Goal: Task Accomplishment & Management: Manage account settings

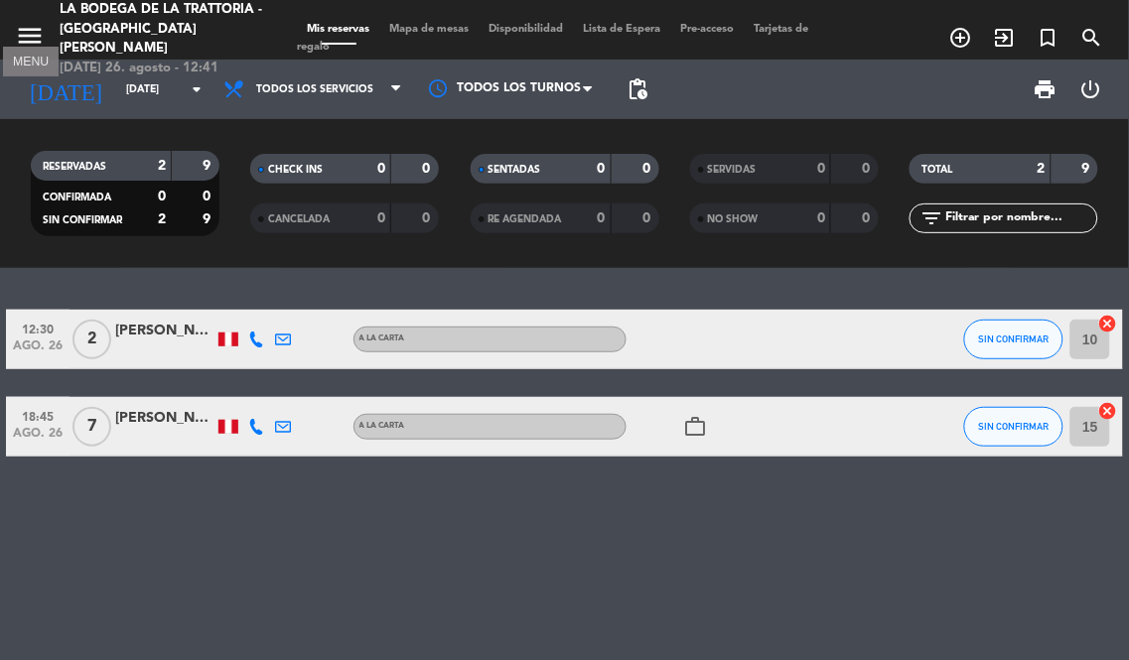
click at [24, 28] on icon "menu" at bounding box center [30, 36] width 30 height 30
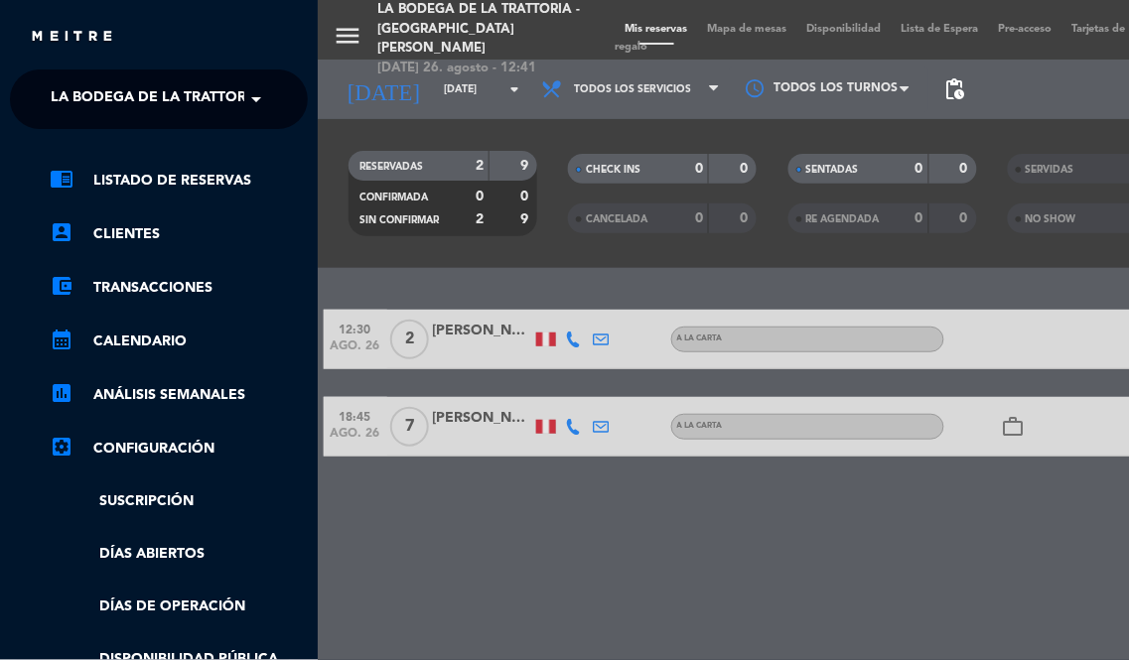
click at [203, 102] on span "La Bodega de la Trattoria - [GEOGRAPHIC_DATA][PERSON_NAME]" at bounding box center [292, 99] width 483 height 42
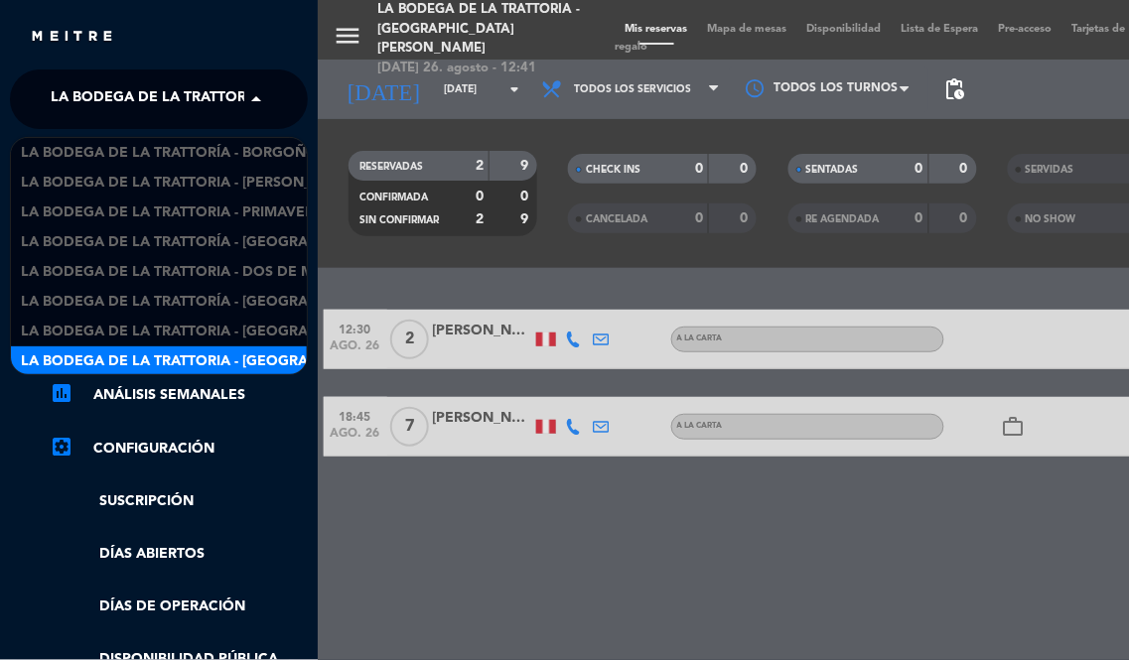
scroll to position [2, 0]
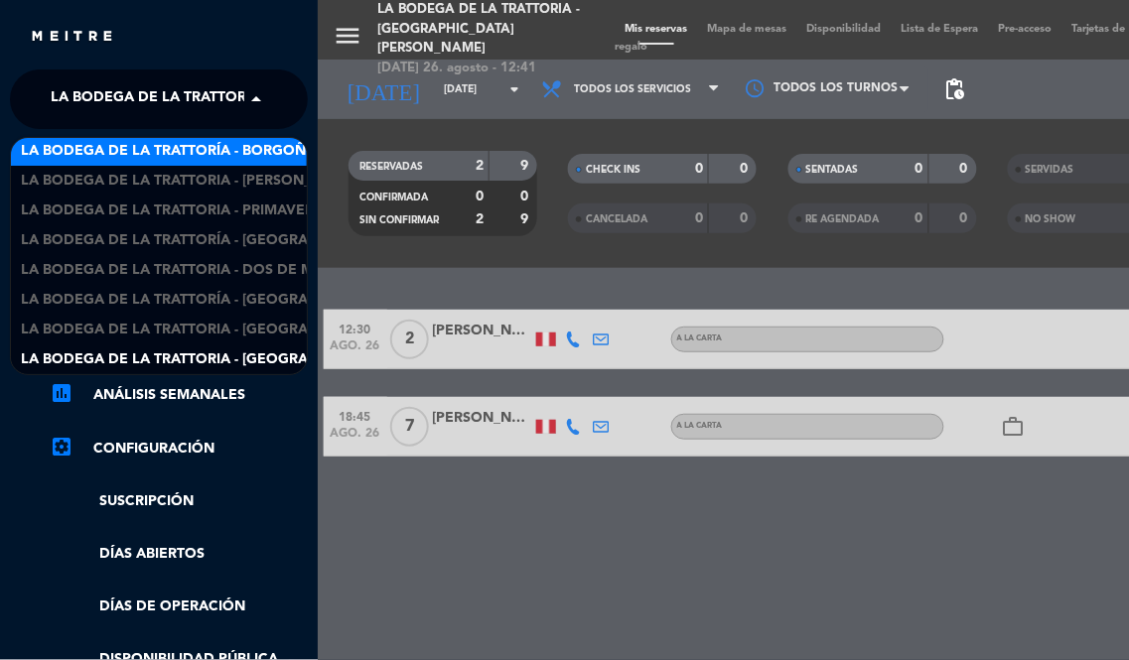
click at [236, 147] on span "La Bodega de la Trattoría - Borgoño" at bounding box center [169, 151] width 297 height 23
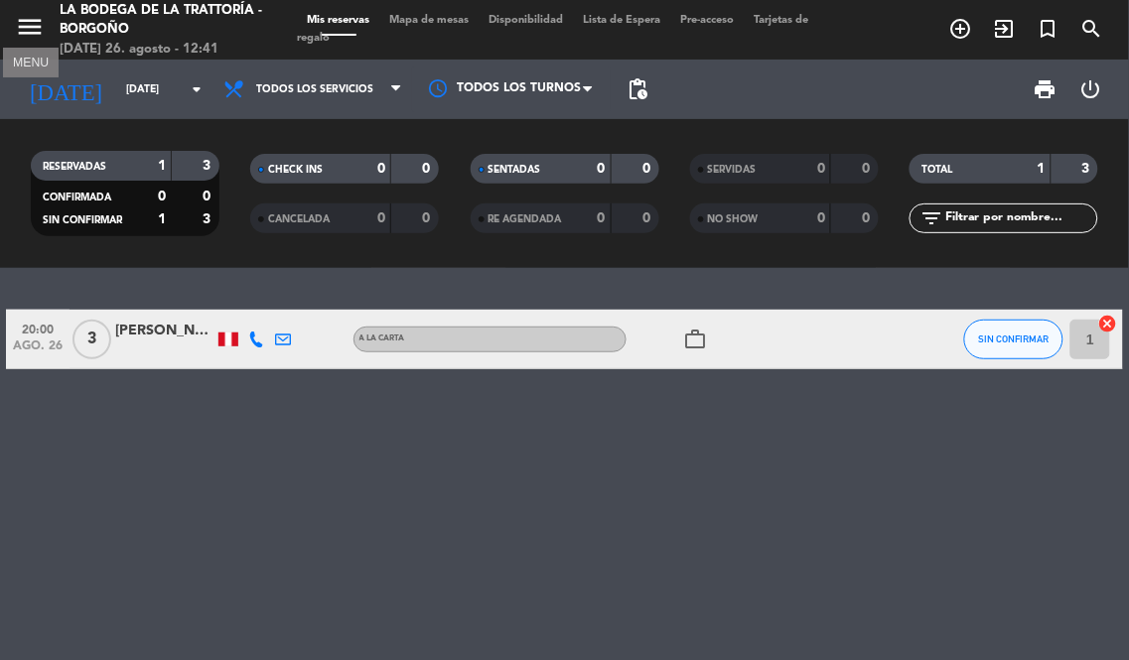
click at [27, 17] on icon "menu" at bounding box center [30, 27] width 30 height 30
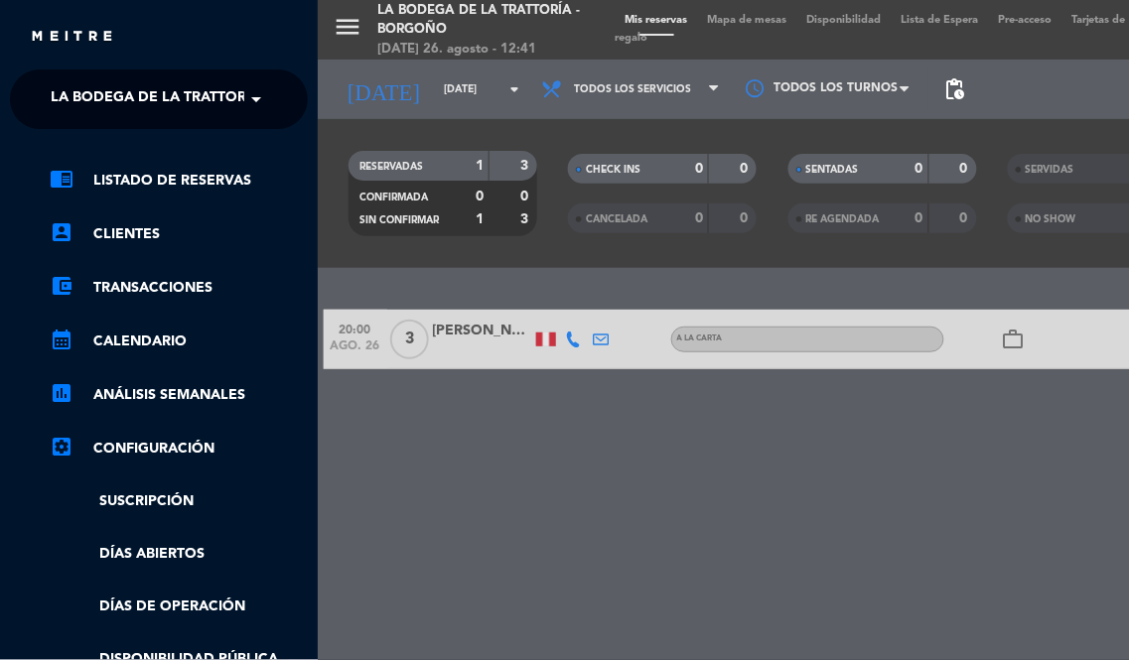
scroll to position [110, 0]
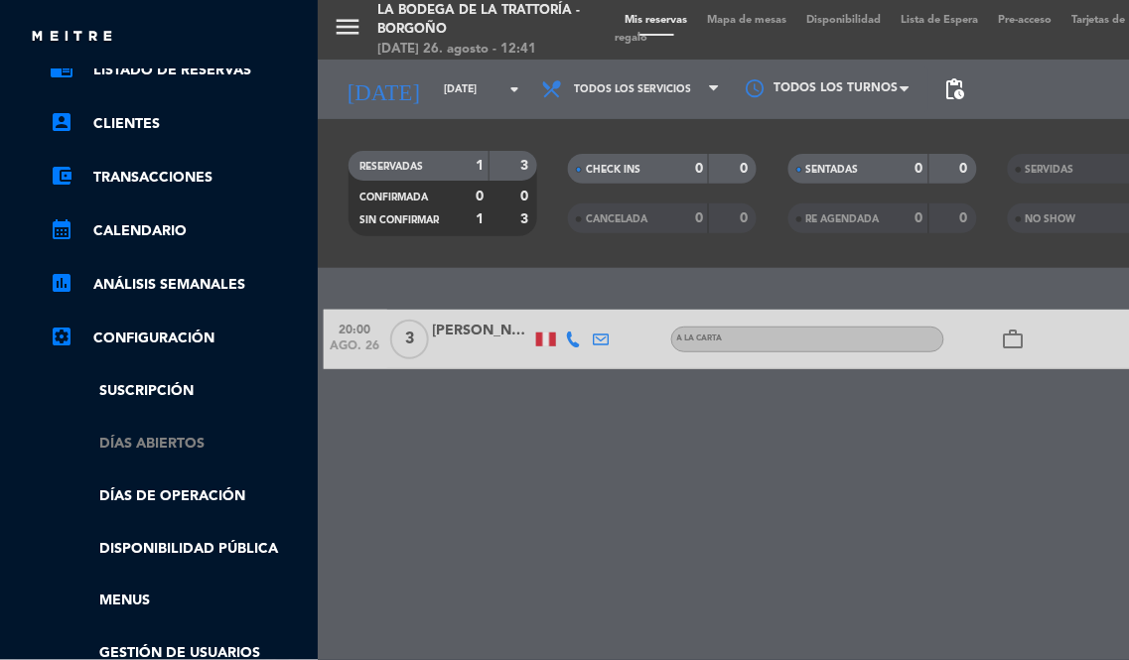
click at [174, 440] on link "Días abiertos" at bounding box center [179, 444] width 258 height 23
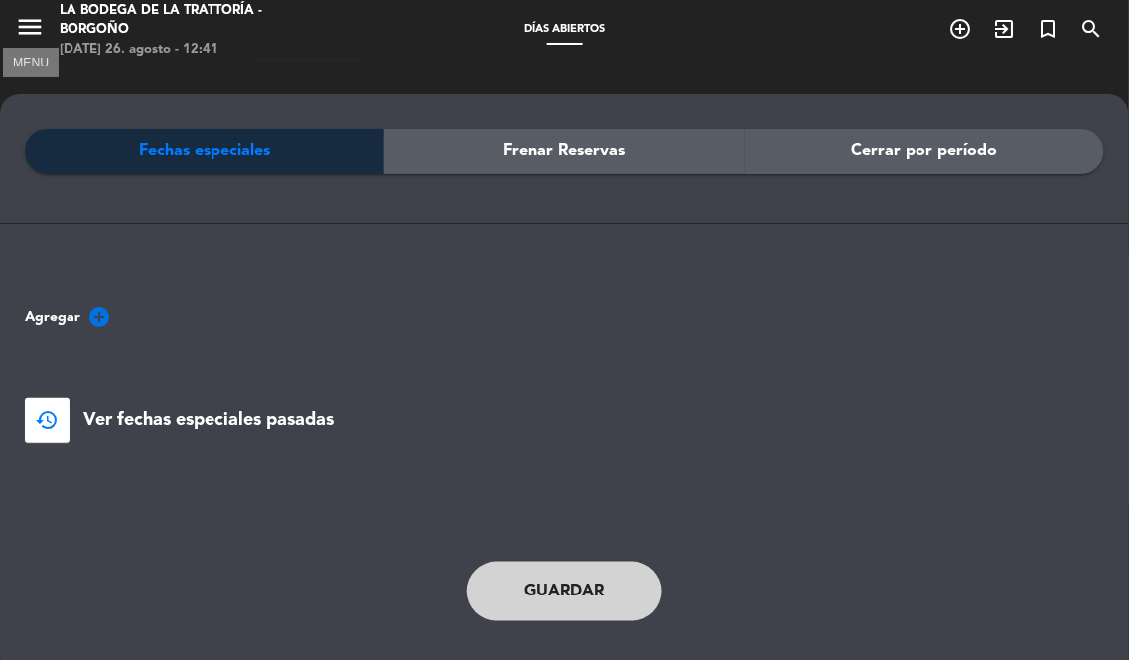
click at [20, 28] on icon "menu" at bounding box center [30, 27] width 30 height 30
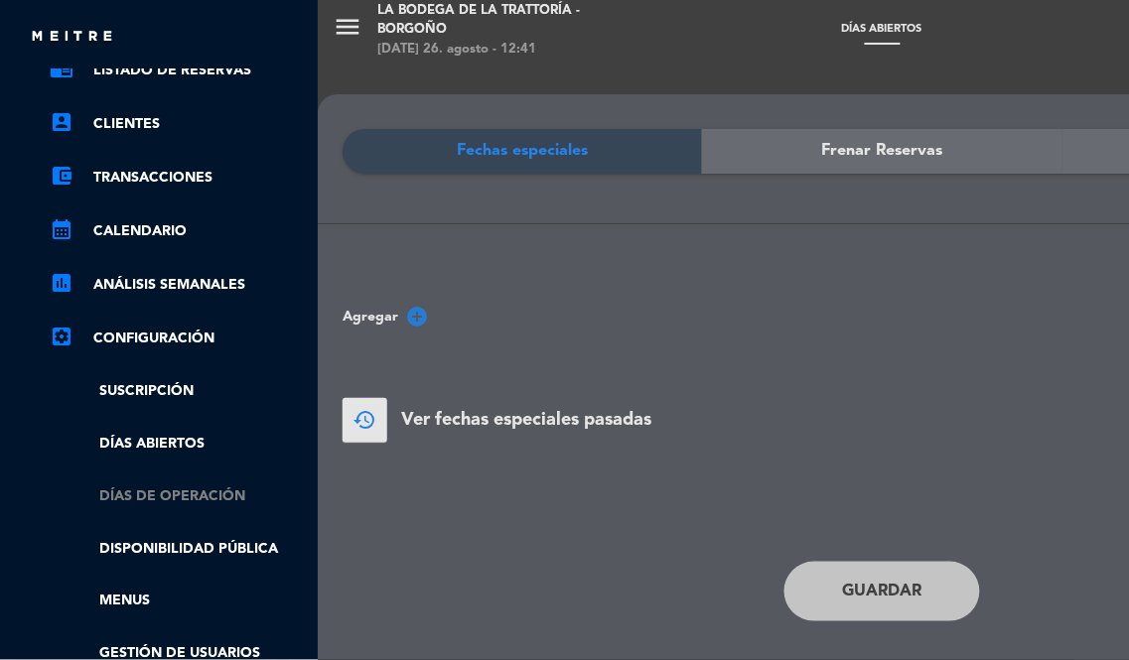
click at [191, 499] on link "Días de Operación" at bounding box center [179, 496] width 258 height 23
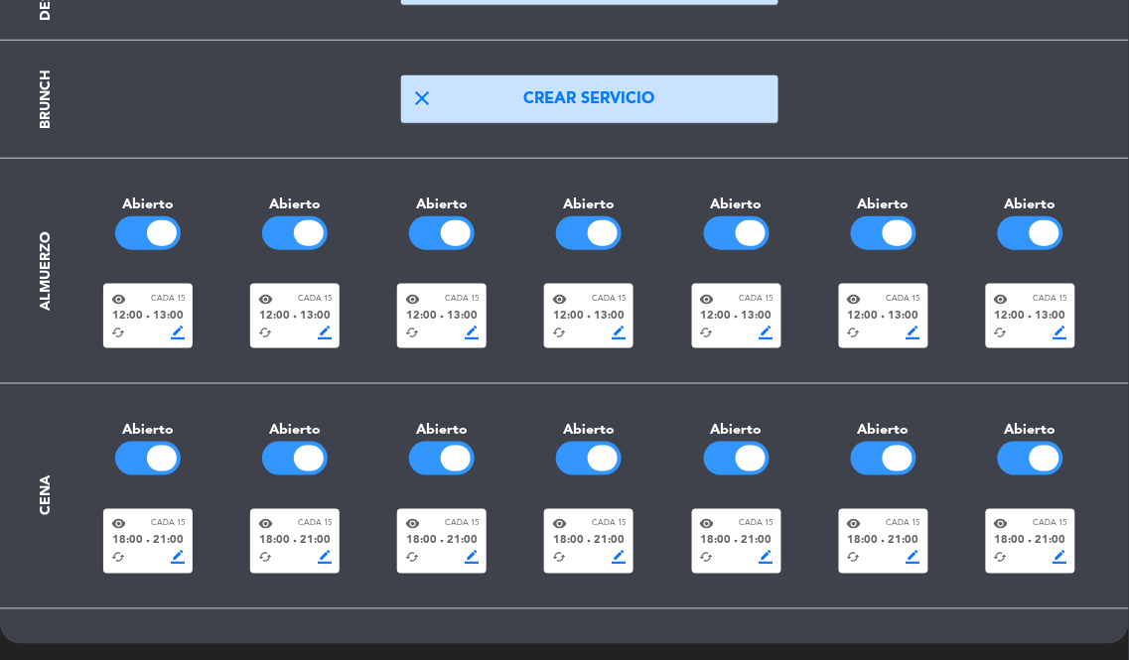
scroll to position [272, 0]
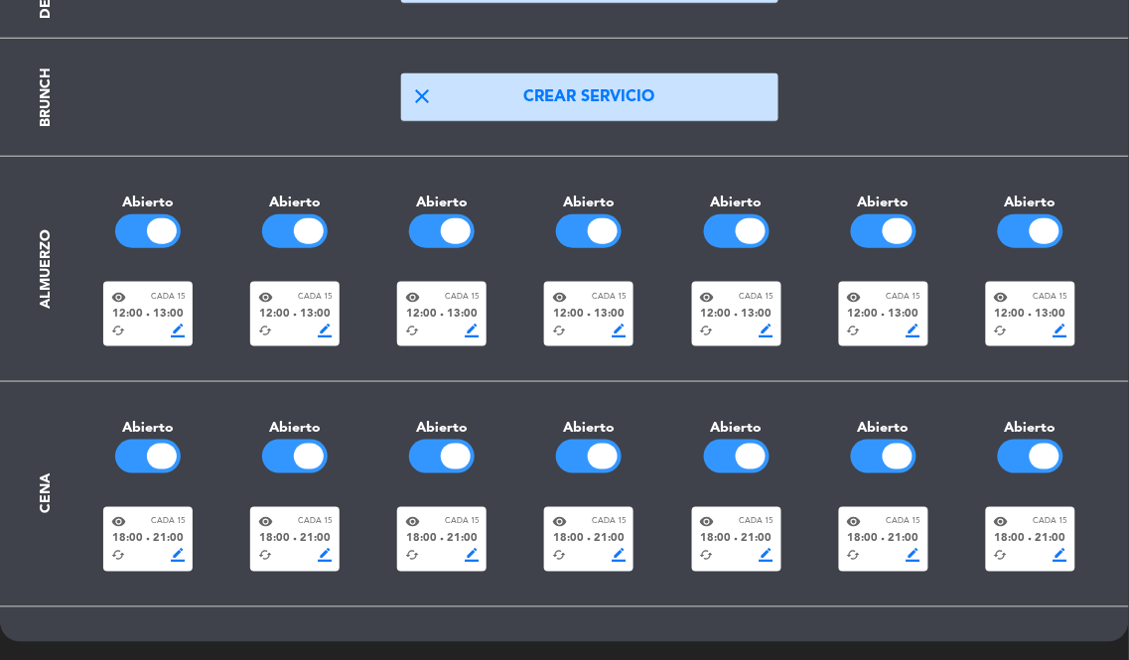
click at [461, 451] on div at bounding box center [456, 457] width 30 height 26
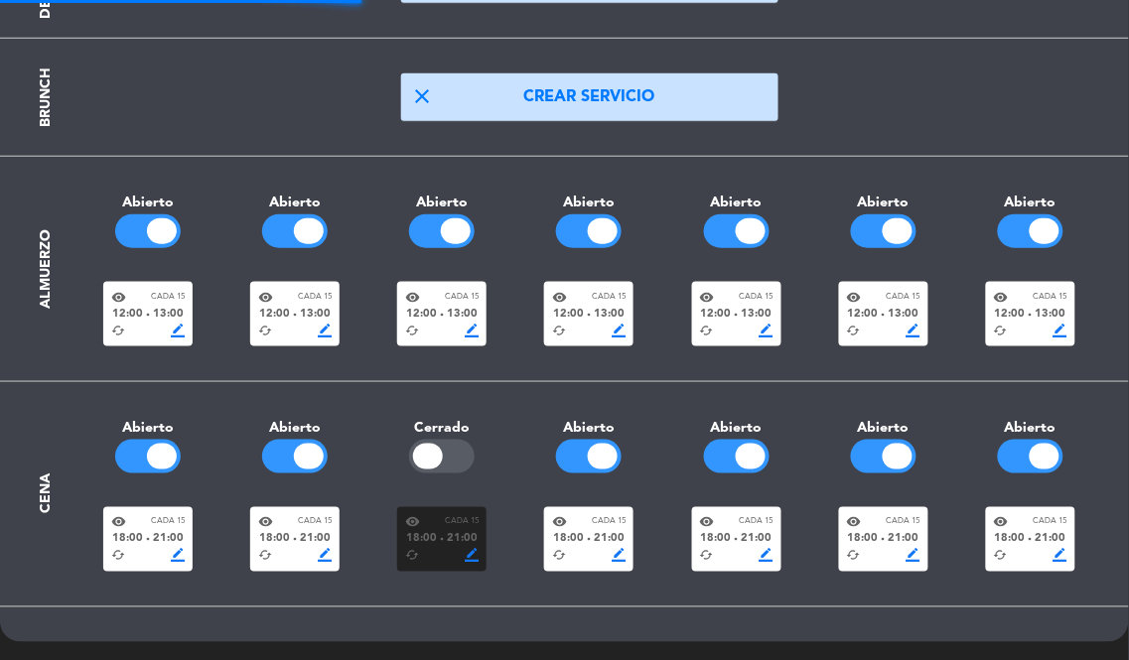
click at [418, 452] on div at bounding box center [428, 457] width 30 height 26
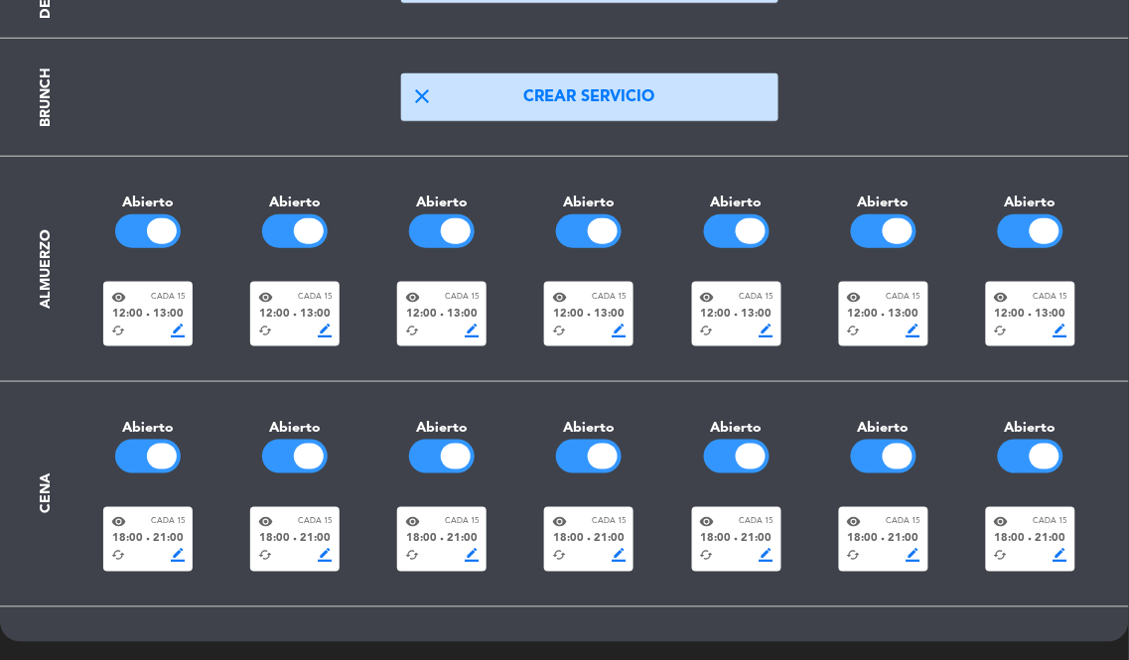
click at [766, 554] on span "border_color" at bounding box center [766, 556] width 14 height 14
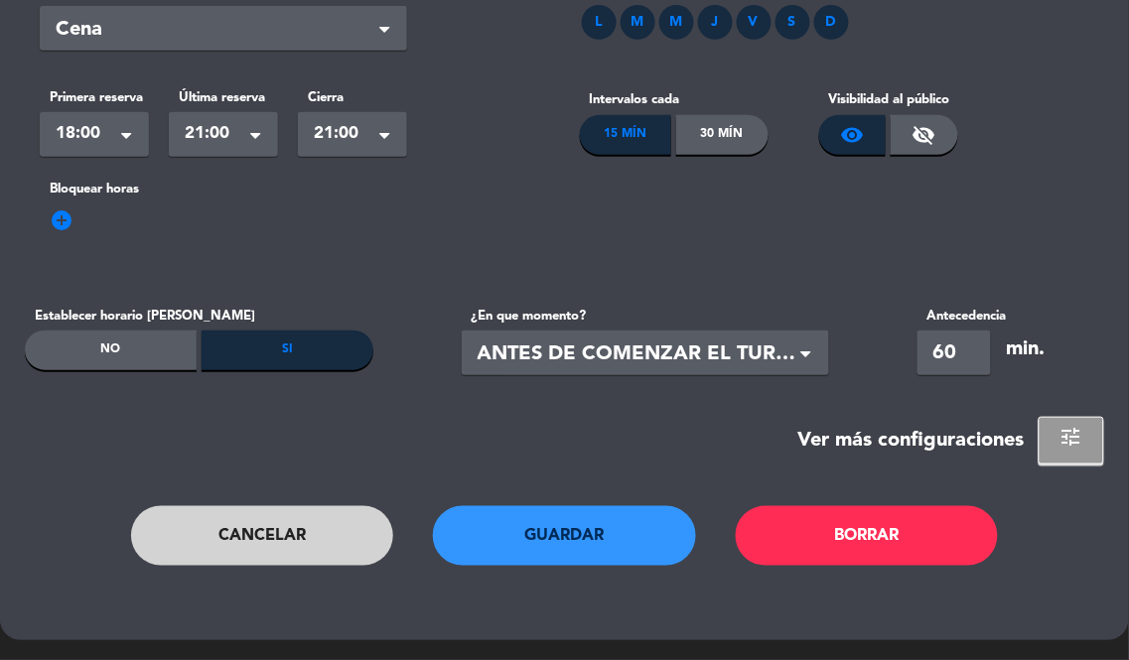
scroll to position [0, 0]
click at [282, 533] on button "Cancelar" at bounding box center [262, 537] width 262 height 60
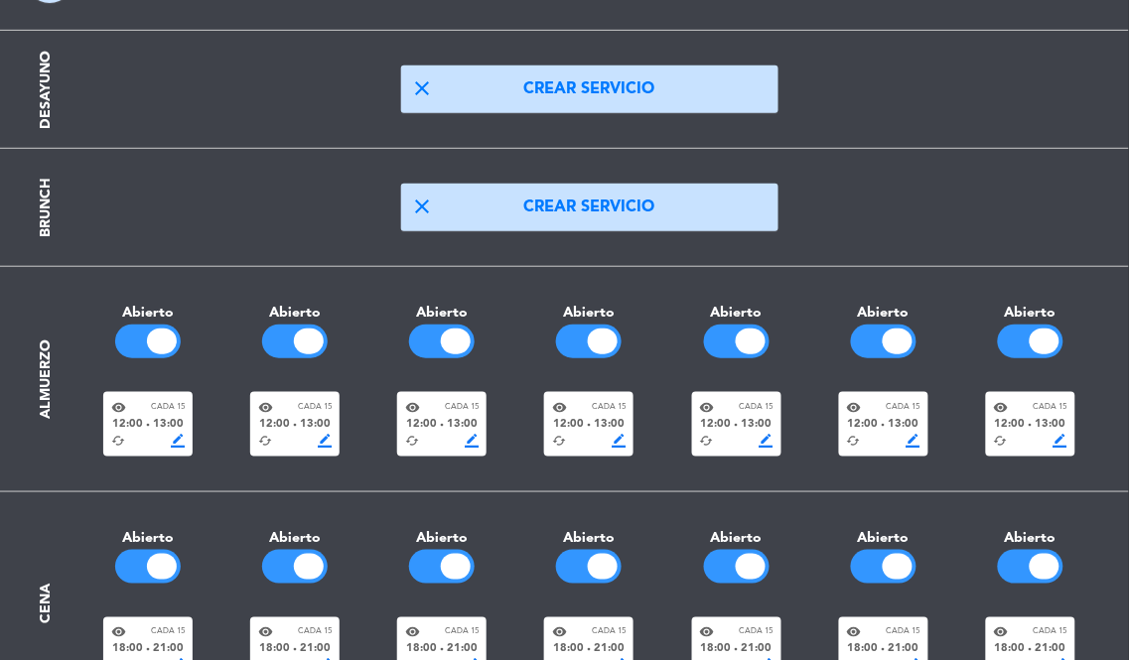
scroll to position [272, 0]
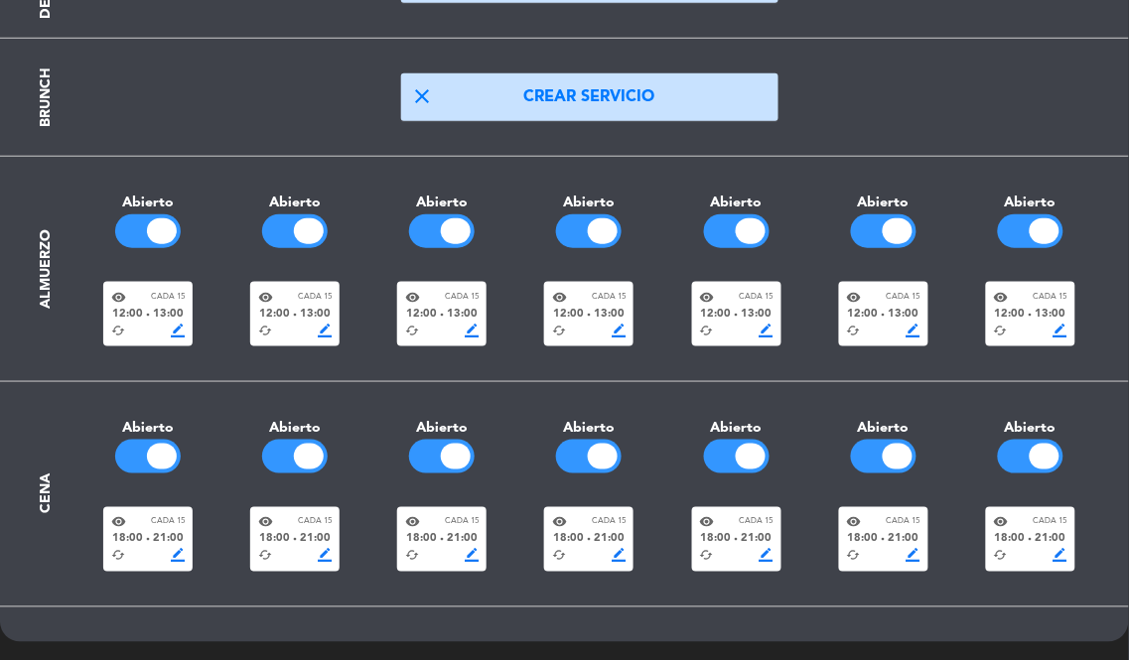
click at [150, 533] on div "18:00 fiber_manual_record 21:00" at bounding box center [147, 540] width 73 height 18
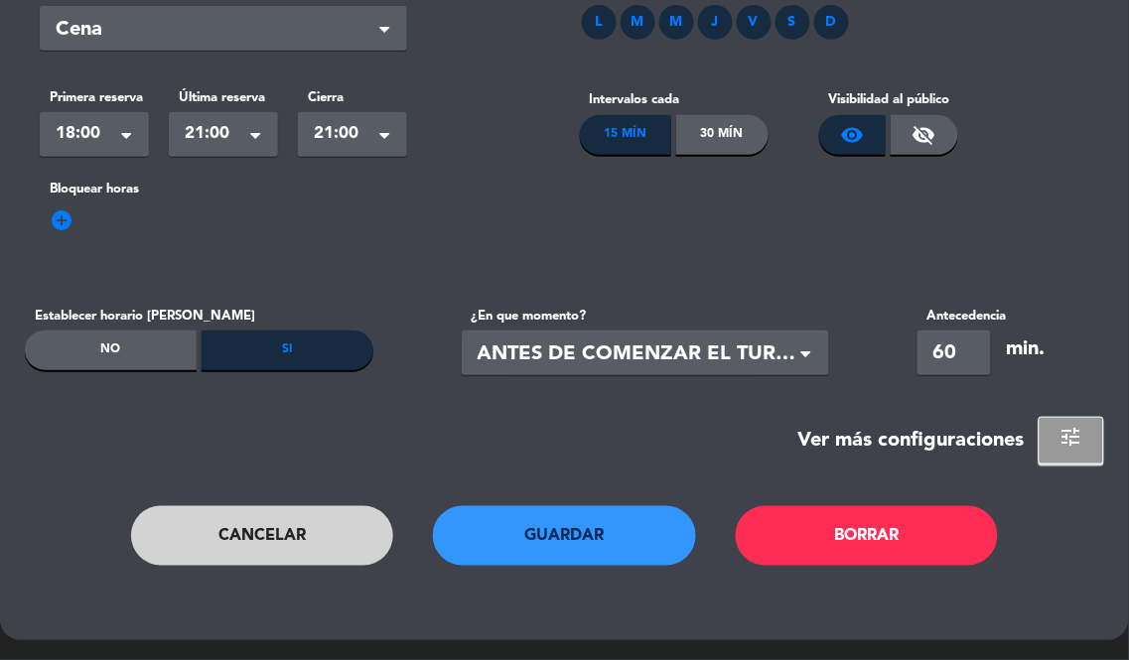
scroll to position [0, 0]
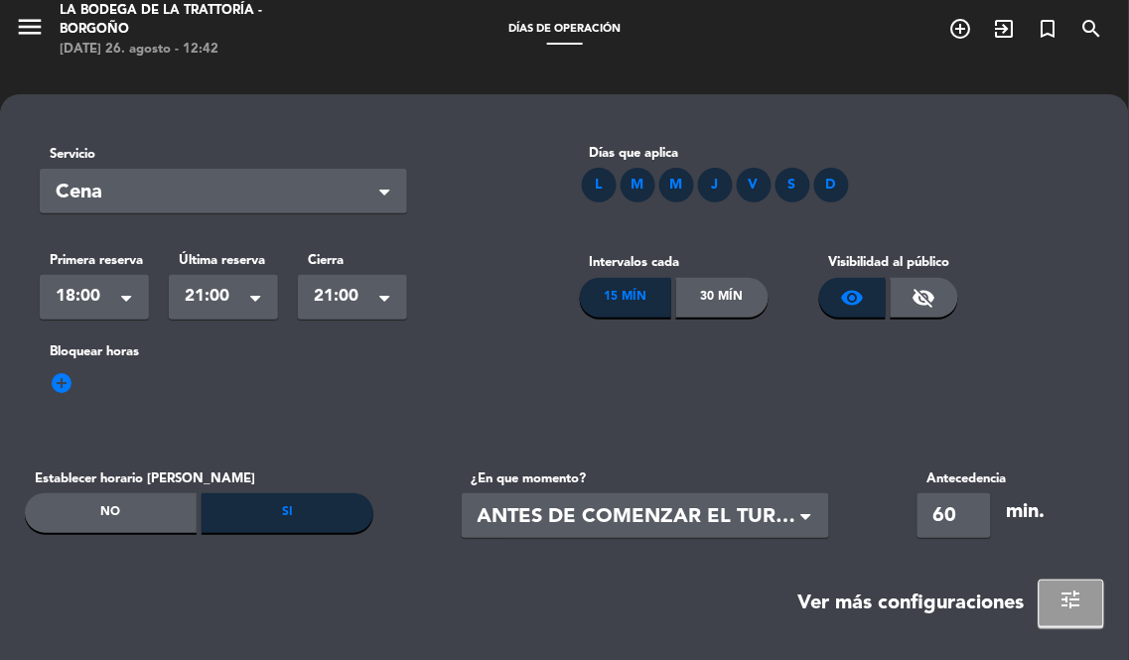
click at [772, 186] on div "L M M J V S D" at bounding box center [715, 185] width 271 height 35
click at [745, 197] on div "V" at bounding box center [754, 185] width 35 height 35
click at [825, 179] on div "D" at bounding box center [831, 185] width 35 height 35
click at [775, 191] on div "S" at bounding box center [792, 185] width 35 height 35
click at [837, 190] on div "D" at bounding box center [831, 185] width 35 height 35
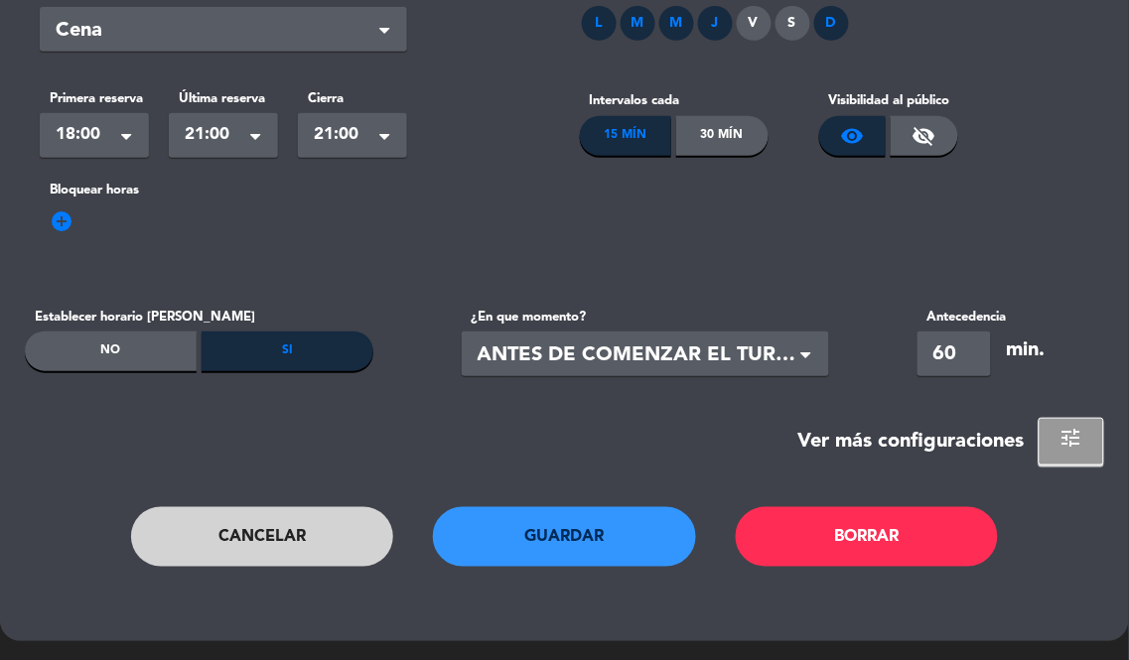
click at [526, 558] on button "Guardar" at bounding box center [564, 537] width 262 height 60
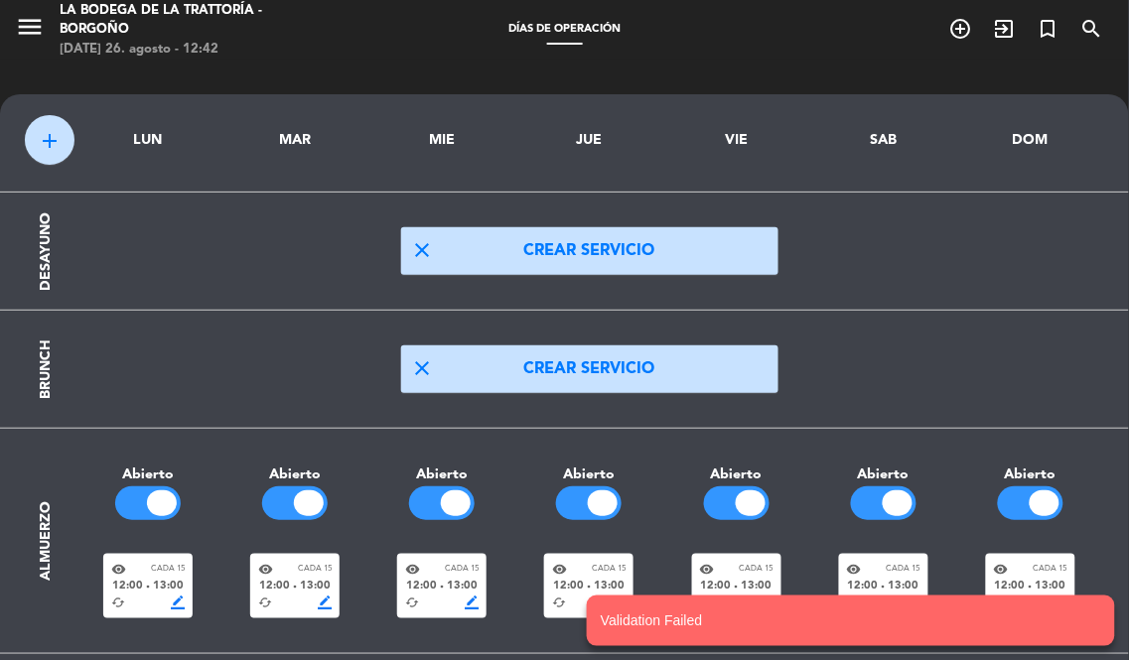
click at [55, 159] on button "add" at bounding box center [50, 140] width 50 height 50
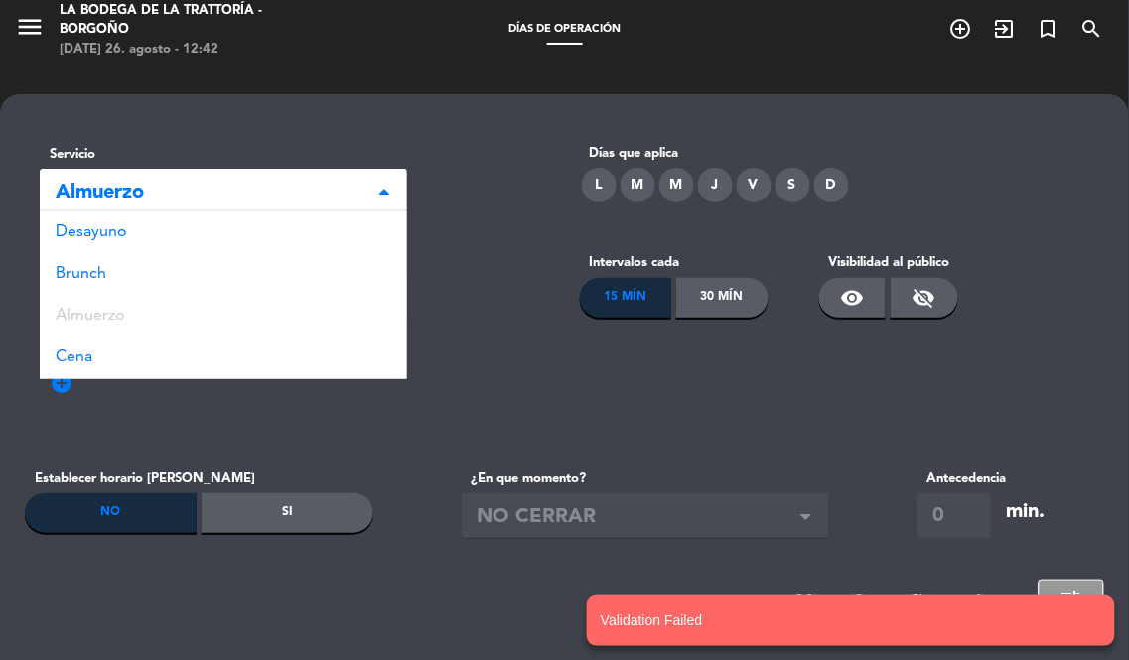
click at [228, 182] on span "Almuerzo" at bounding box center [216, 193] width 320 height 33
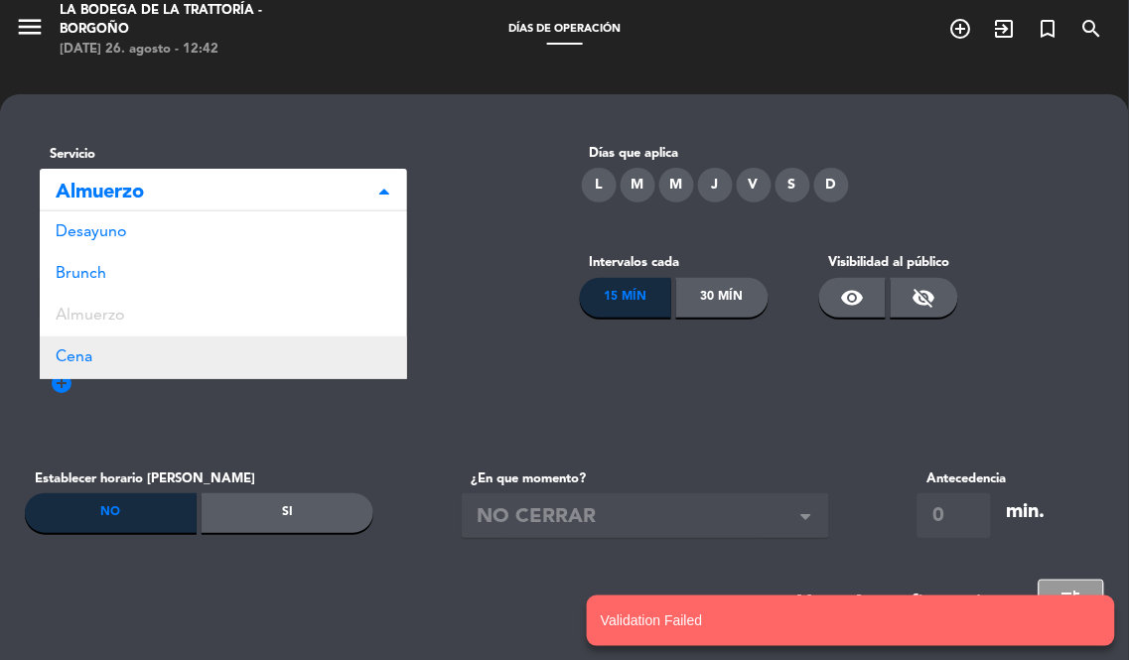
click at [204, 353] on div "Cena" at bounding box center [223, 358] width 367 height 42
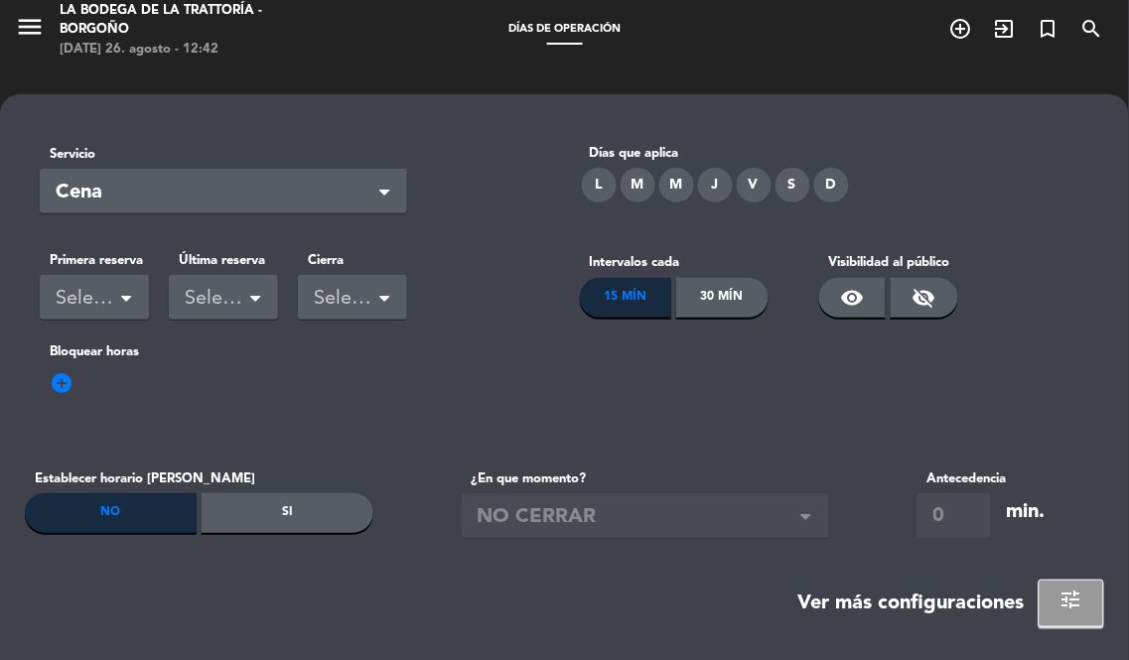
click at [733, 196] on div "L M M J V S D" at bounding box center [715, 185] width 271 height 35
click at [760, 196] on div "V" at bounding box center [754, 185] width 35 height 35
click at [774, 194] on div "L M M J V S D" at bounding box center [715, 185] width 271 height 35
click at [789, 194] on div "S" at bounding box center [792, 185] width 35 height 35
click at [638, 292] on div "15 Mín" at bounding box center [626, 298] width 92 height 40
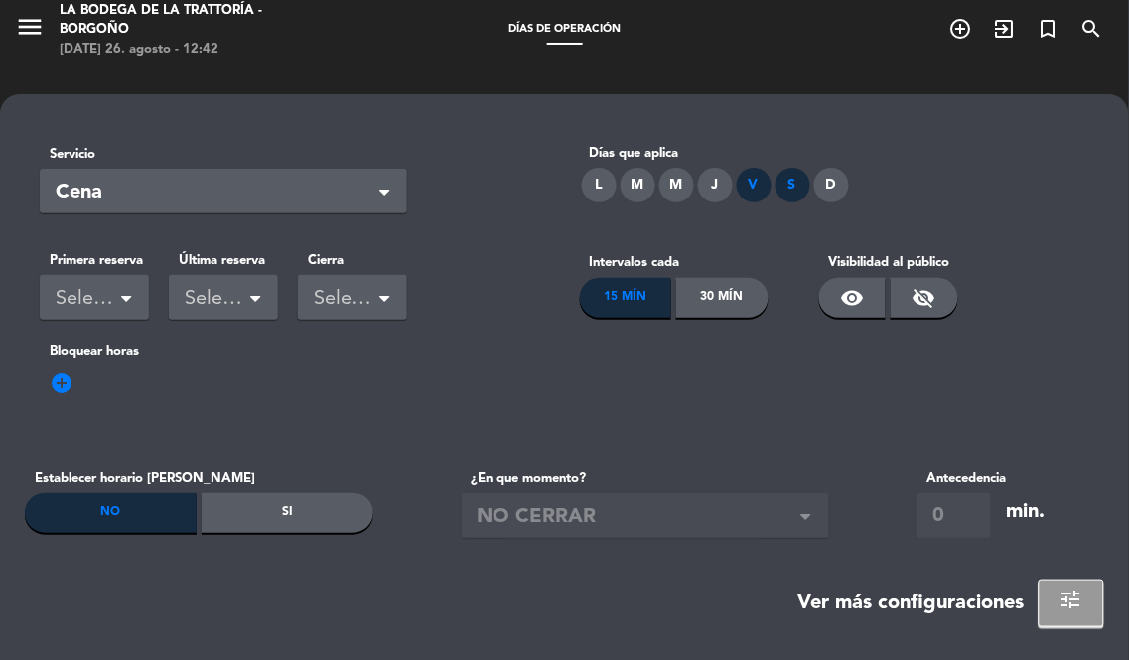
click at [858, 295] on span "visibility" at bounding box center [853, 298] width 24 height 24
click at [125, 305] on span at bounding box center [126, 301] width 10 height 14
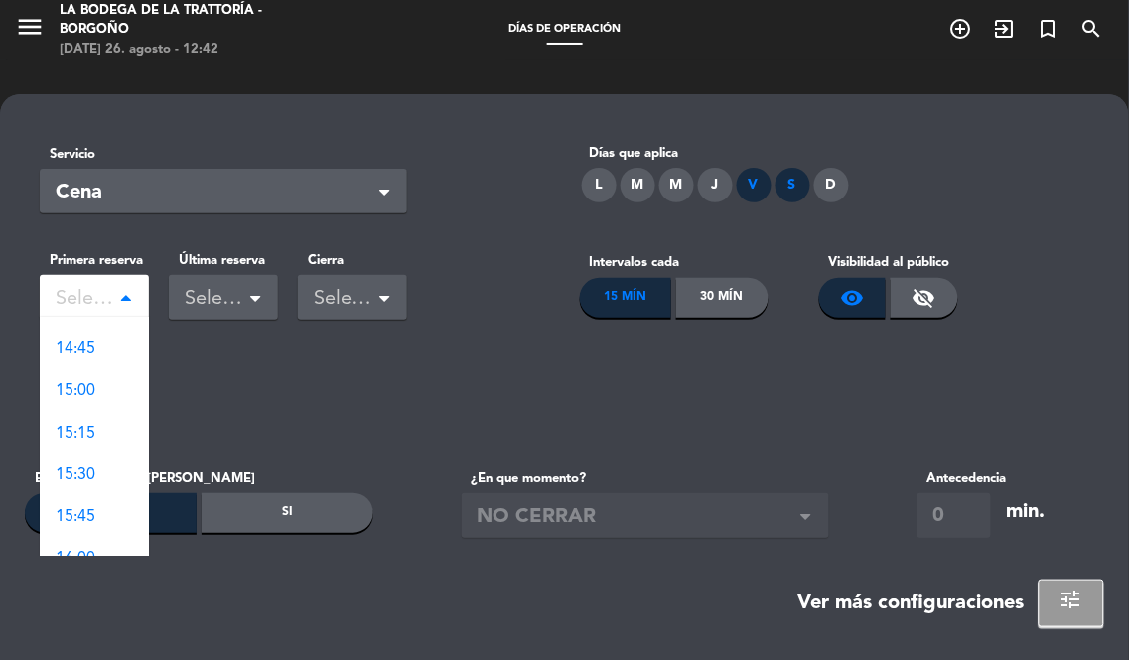
scroll to position [1985, 0]
click at [96, 519] on div "18:00" at bounding box center [94, 527] width 109 height 42
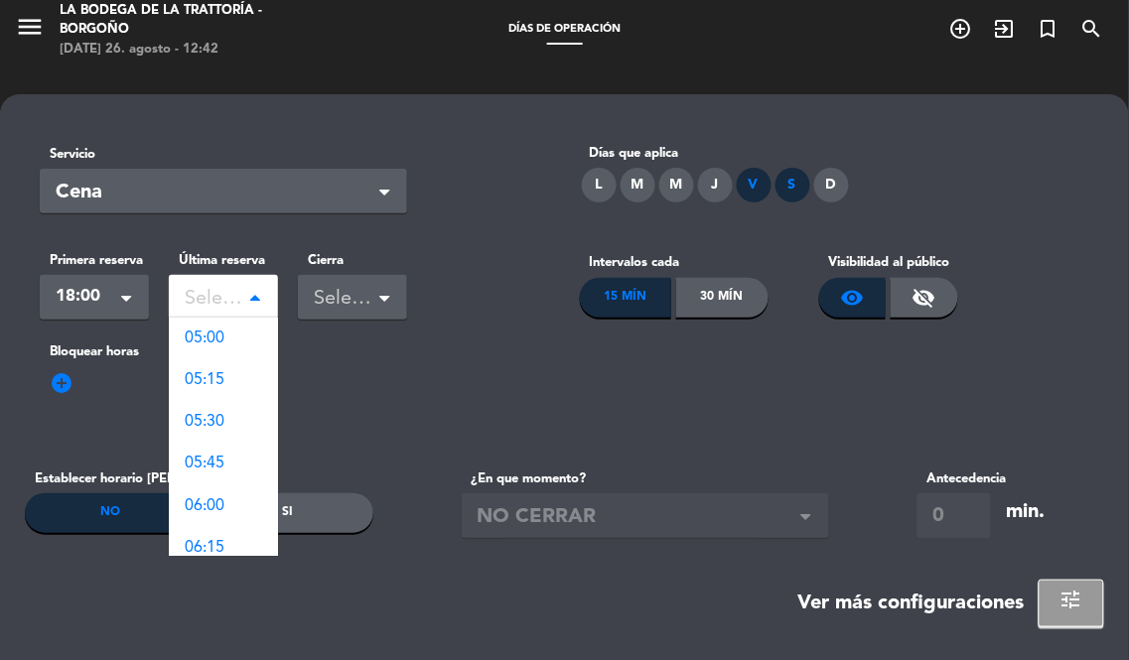
click at [244, 305] on div "Seleccionar" at bounding box center [216, 299] width 62 height 33
click at [228, 412] on div "20:00" at bounding box center [223, 421] width 109 height 42
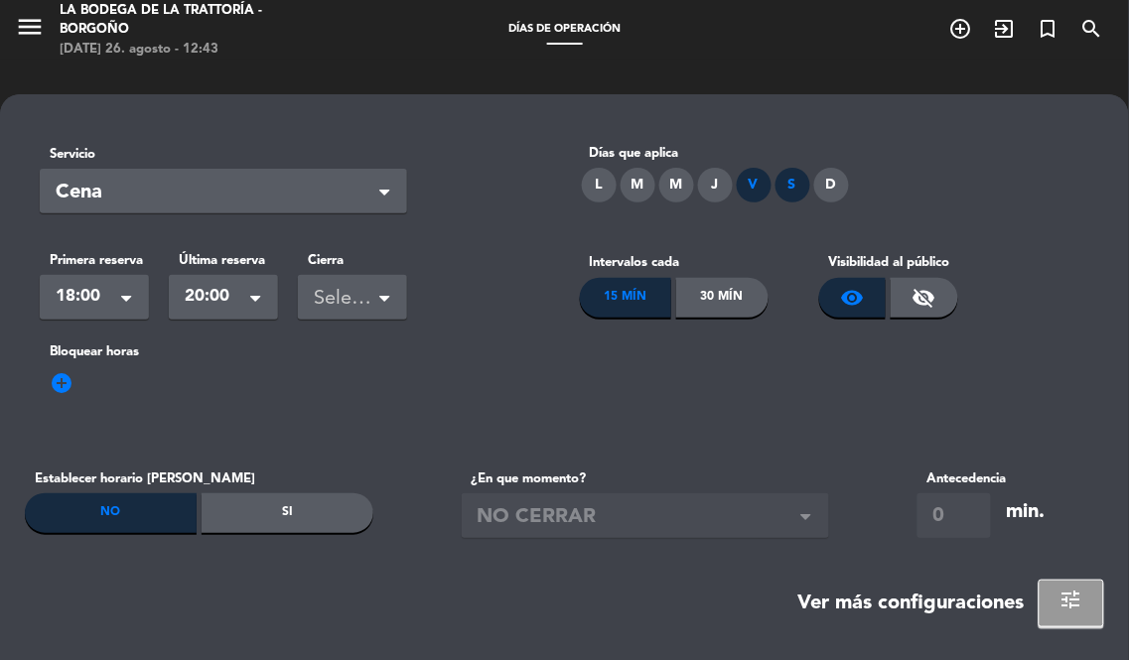
click at [383, 294] on span at bounding box center [384, 301] width 10 height 14
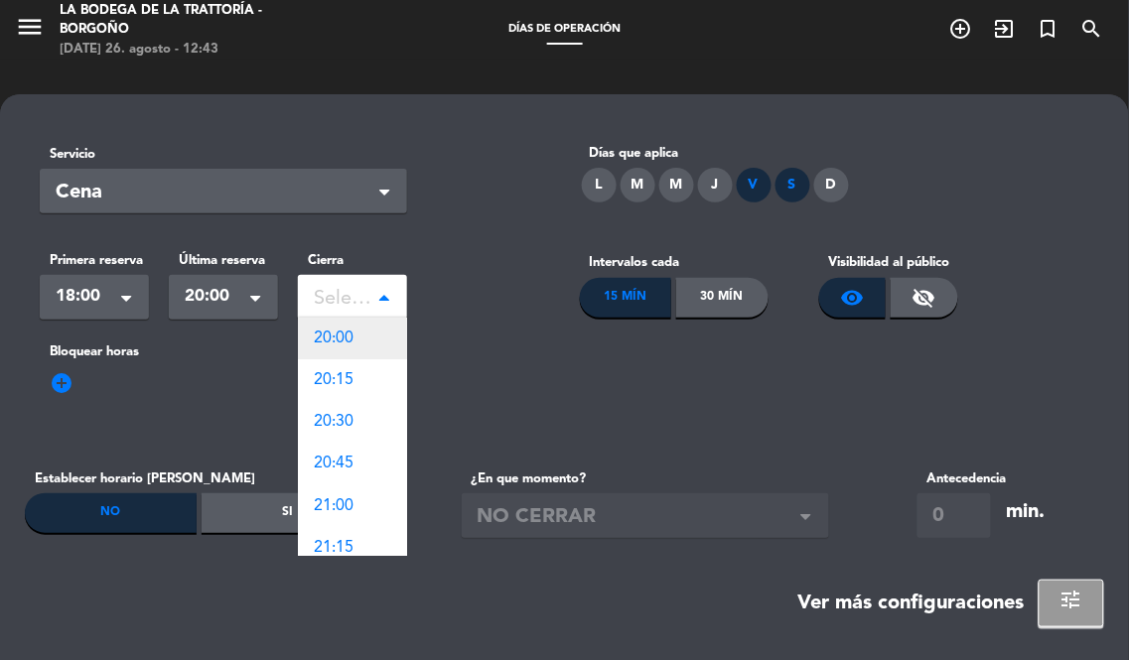
click at [358, 342] on div "20:00" at bounding box center [352, 339] width 109 height 42
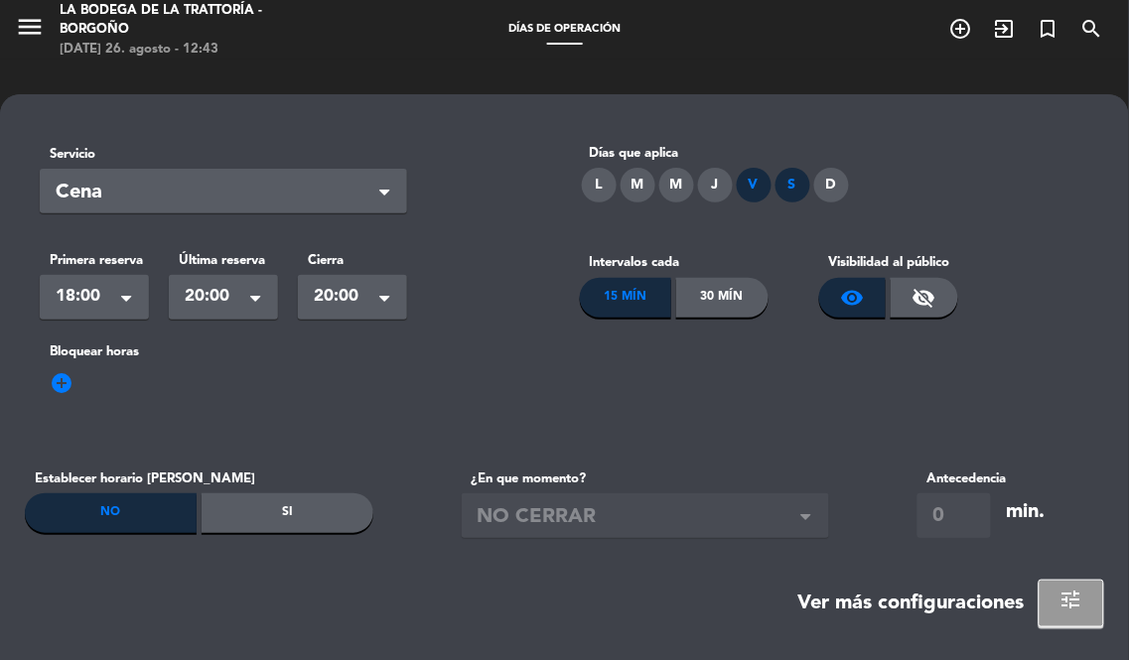
click at [263, 500] on div "Si" at bounding box center [288, 513] width 172 height 40
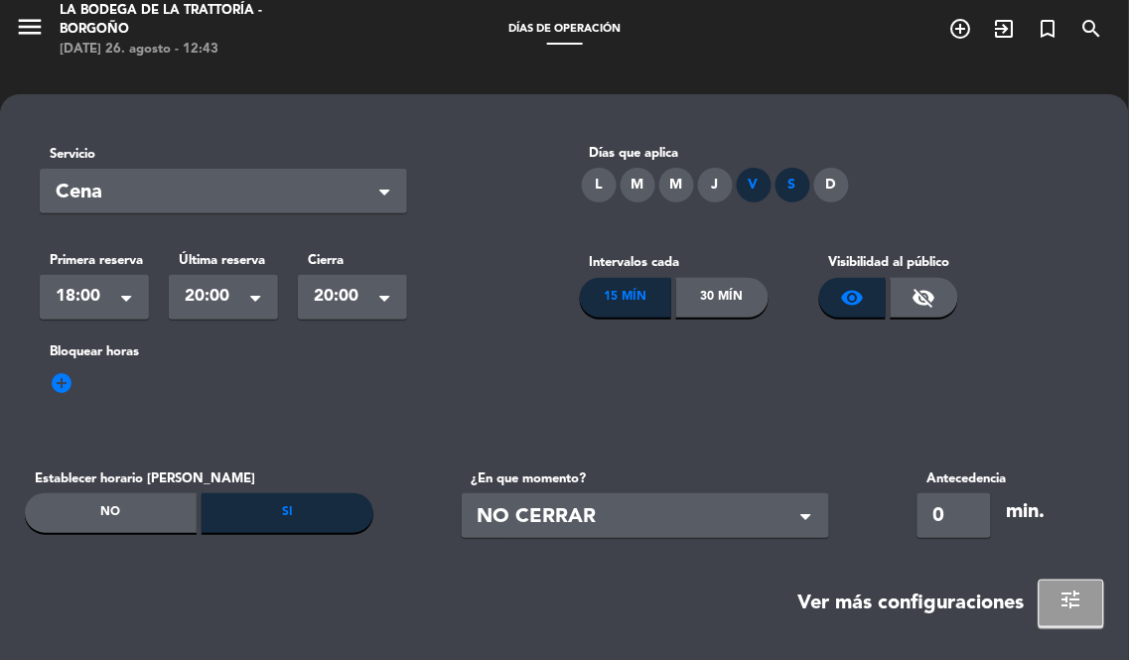
click at [670, 502] on span "NO CERRAR" at bounding box center [637, 517] width 320 height 33
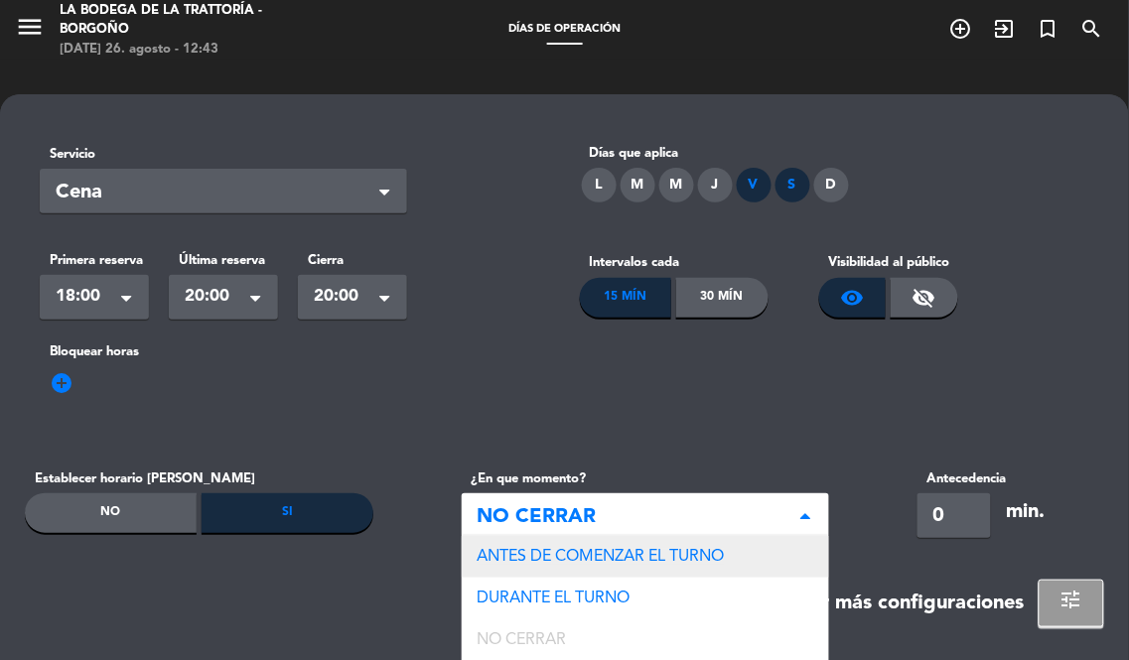
click at [608, 563] on span "ANTES DE COMENZAR EL TURNO" at bounding box center [600, 557] width 247 height 16
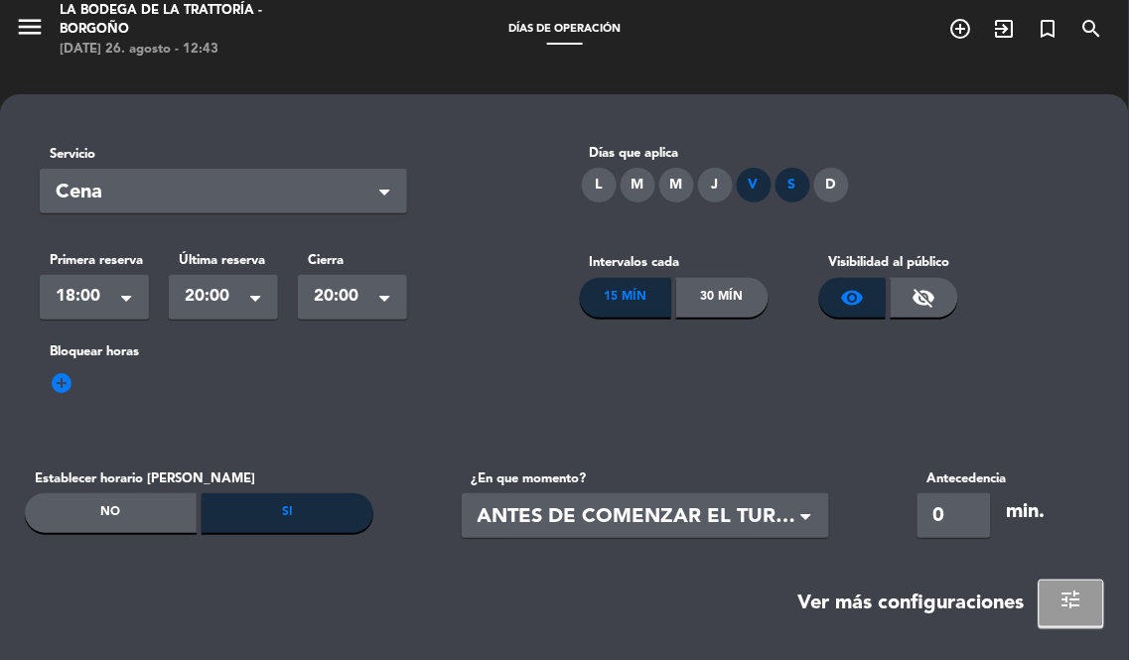
drag, startPoint x: 935, startPoint y: 526, endPoint x: 897, endPoint y: 504, distance: 43.6
click at [881, 526] on div "Establecer horario [PERSON_NAME] No Si ¿En que momento? Corte durante el turno …" at bounding box center [564, 503] width 1079 height 69
type input "60"
click at [881, 455] on section "Servicio Seleccionar × Cena × Días que aplica L M M J V S D Primera reserva Sel…" at bounding box center [564, 378] width 1079 height 498
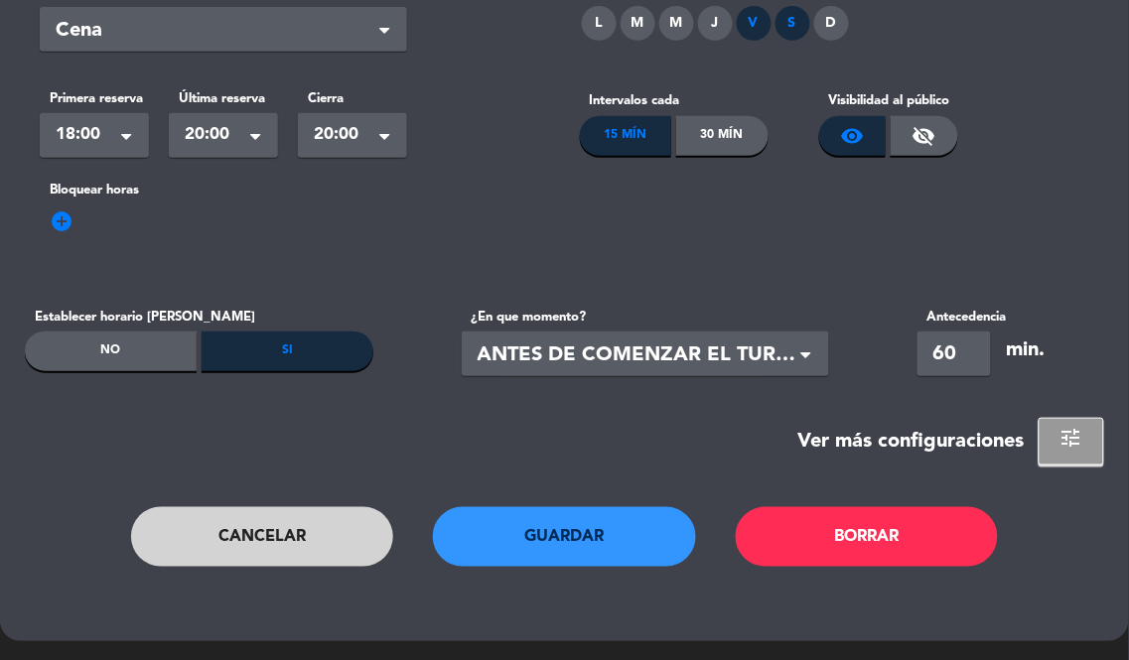
click at [588, 534] on button "Guardar" at bounding box center [564, 537] width 262 height 60
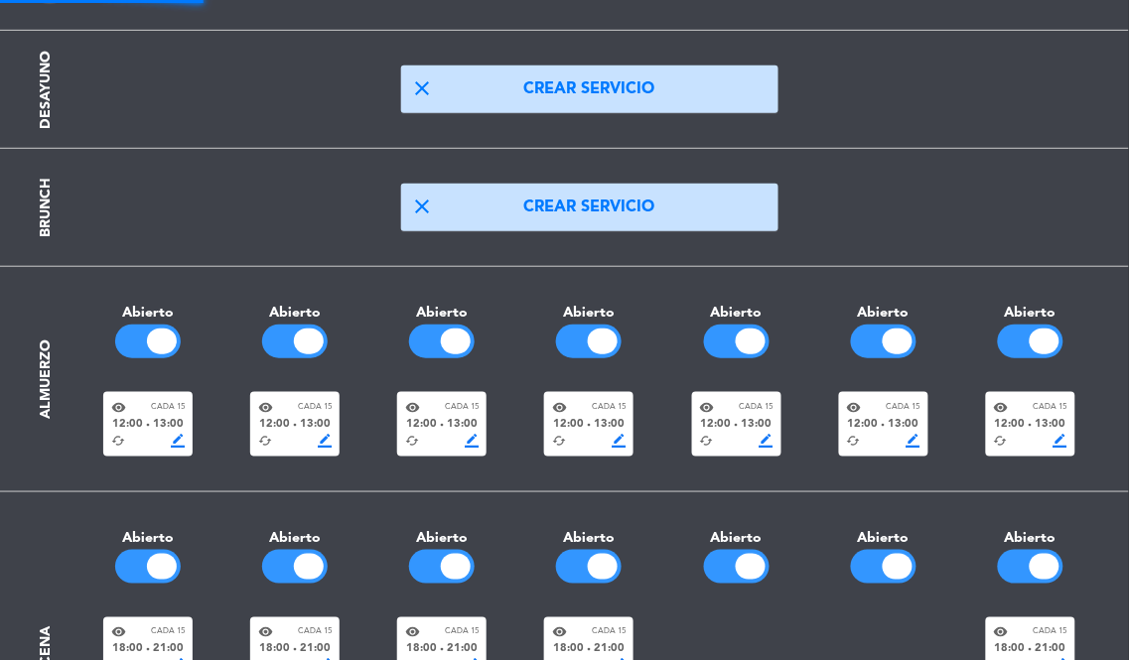
scroll to position [357, 0]
